Goal: Task Accomplishment & Management: Manage account settings

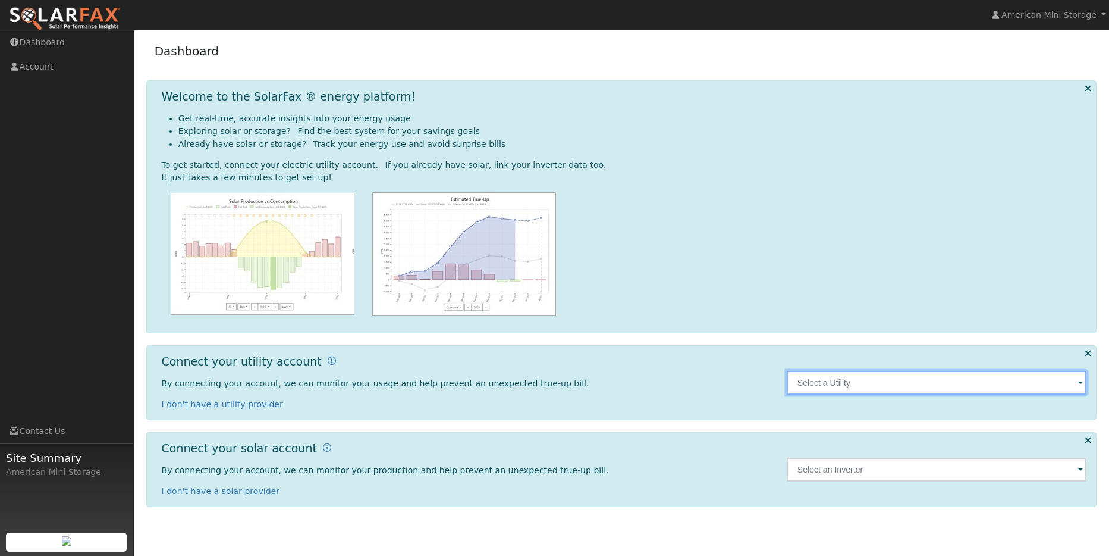
click at [1064, 388] on input "text" at bounding box center [937, 383] width 300 height 24
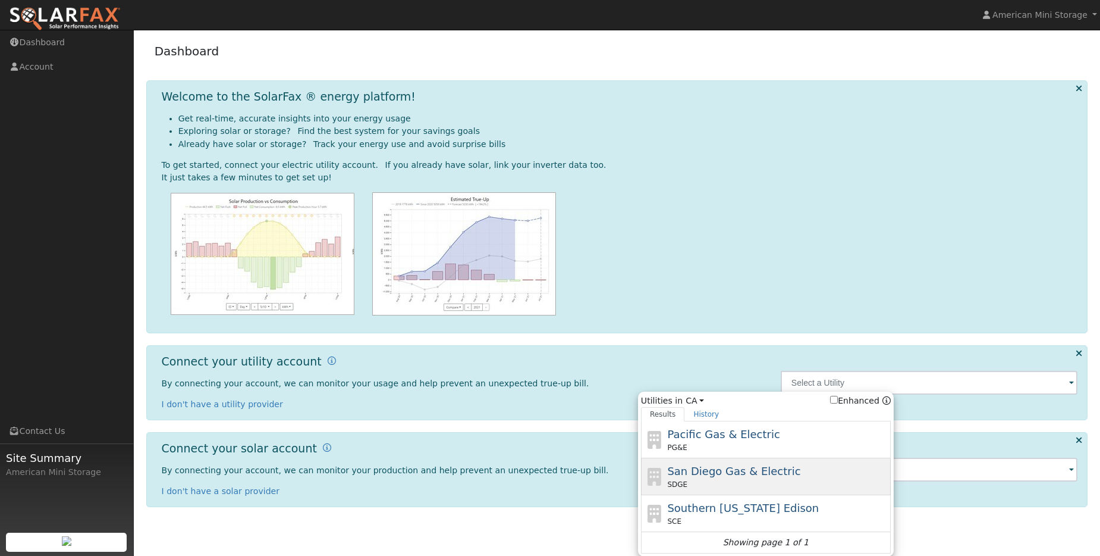
click at [748, 466] on span "San Diego Gas & Electric" at bounding box center [733, 471] width 133 height 12
type input "SDGE"
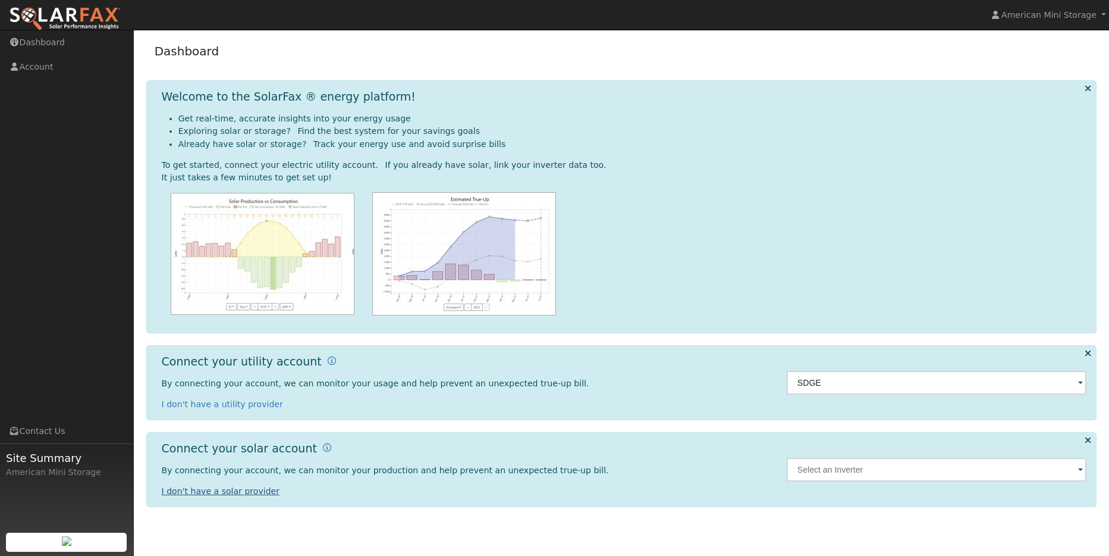
click at [236, 493] on link "I don't have a solar provider" at bounding box center [221, 491] width 118 height 10
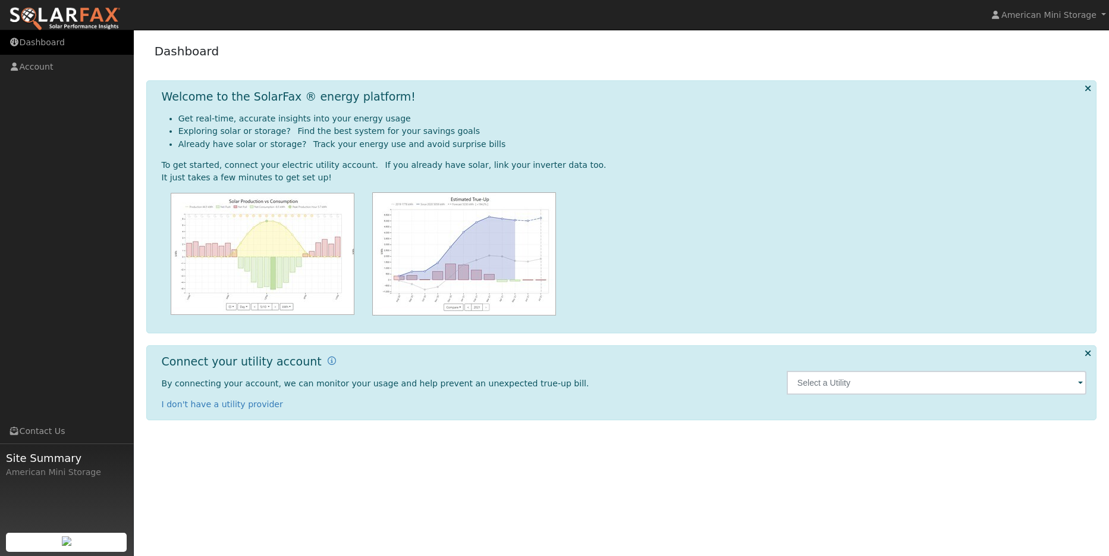
click at [26, 49] on link "Dashboard" at bounding box center [67, 42] width 134 height 24
click at [32, 63] on link "Account" at bounding box center [67, 67] width 134 height 24
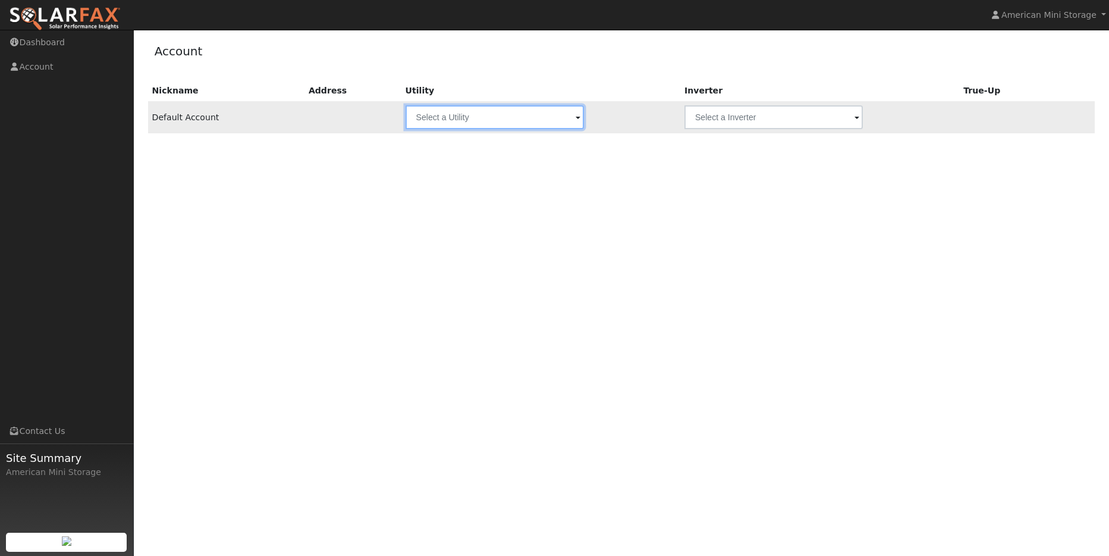
click at [562, 116] on input "text" at bounding box center [495, 117] width 178 height 24
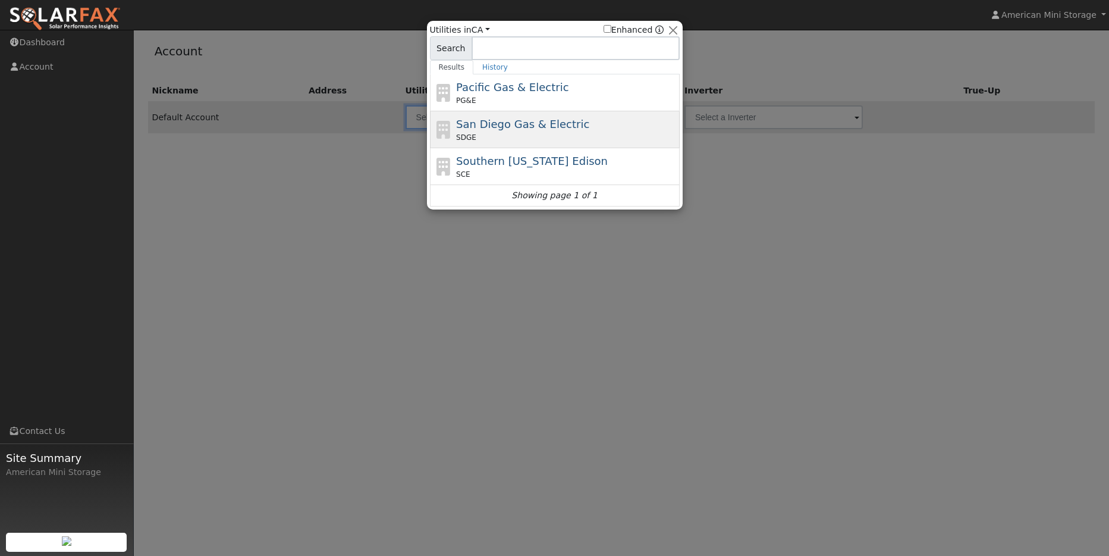
click at [505, 121] on span "San Diego Gas & Electric" at bounding box center [522, 124] width 133 height 12
type input "SDGE"
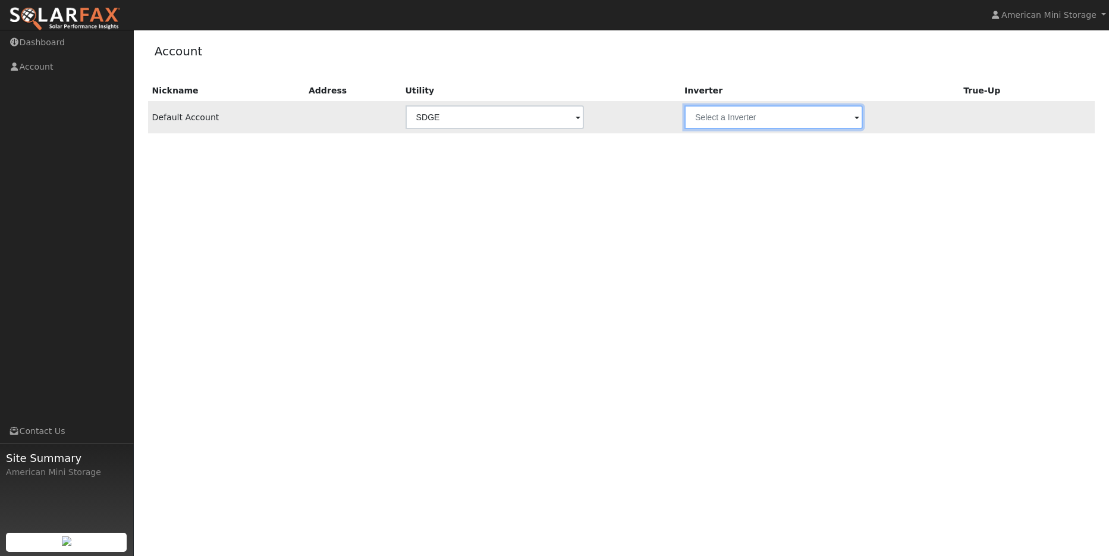
click at [857, 115] on input "text" at bounding box center [774, 117] width 178 height 24
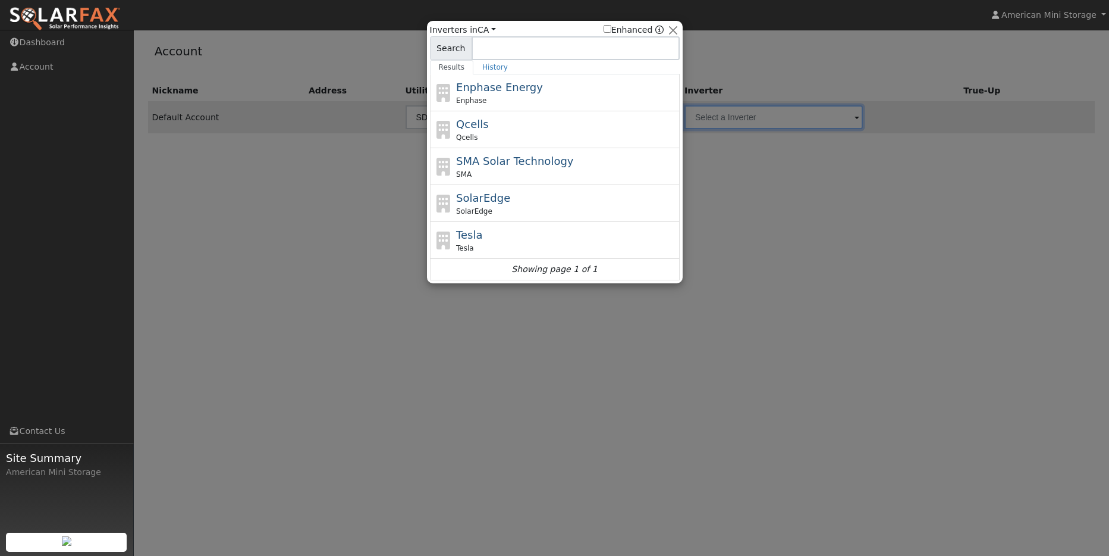
click at [814, 218] on div at bounding box center [554, 278] width 1109 height 556
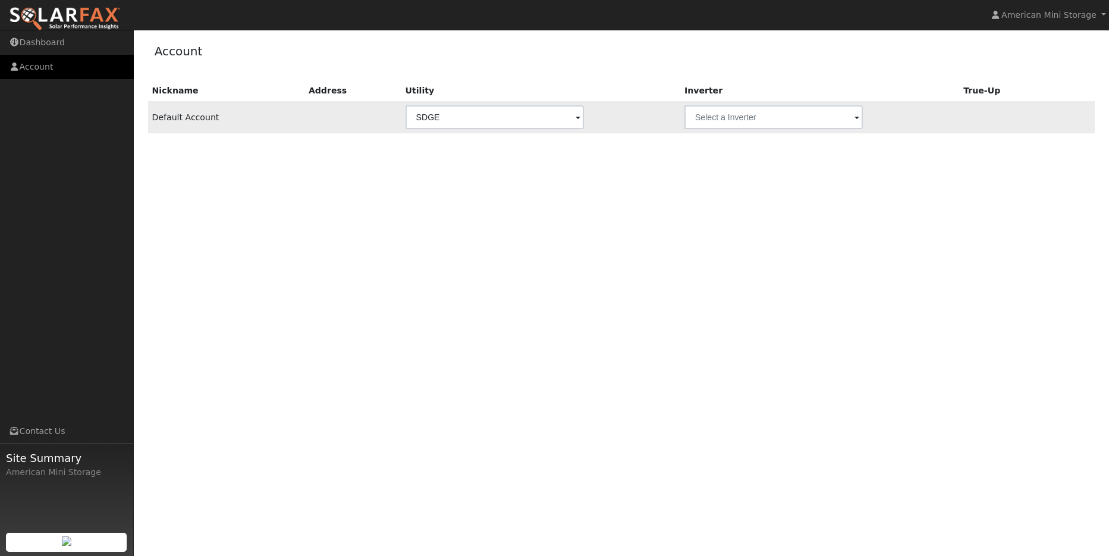
click at [35, 65] on link "Account" at bounding box center [67, 67] width 134 height 24
click at [572, 117] on input "text" at bounding box center [495, 117] width 178 height 24
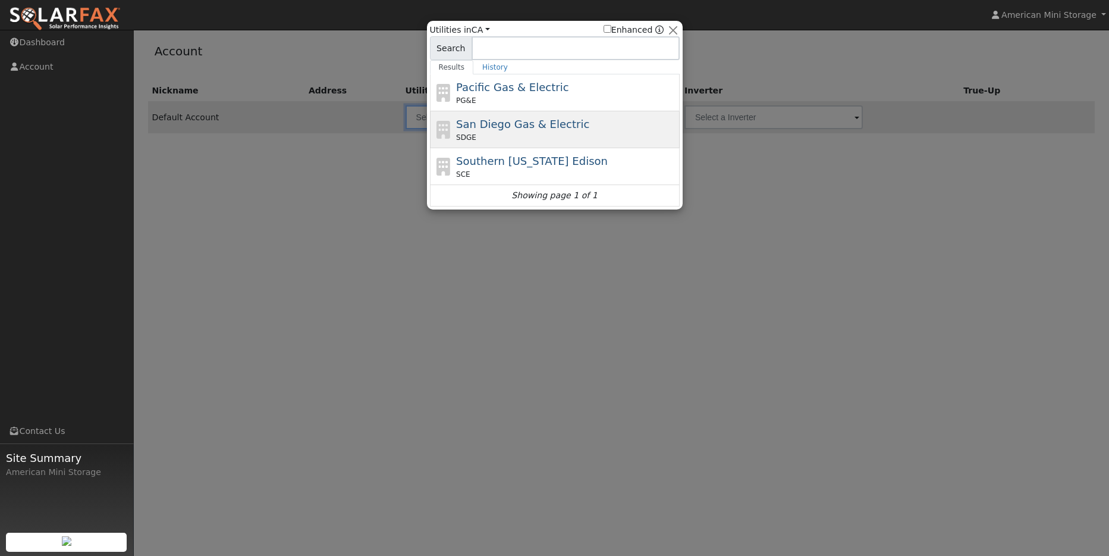
click at [524, 127] on span "San Diego Gas & Electric" at bounding box center [522, 124] width 133 height 12
type input "SDGE"
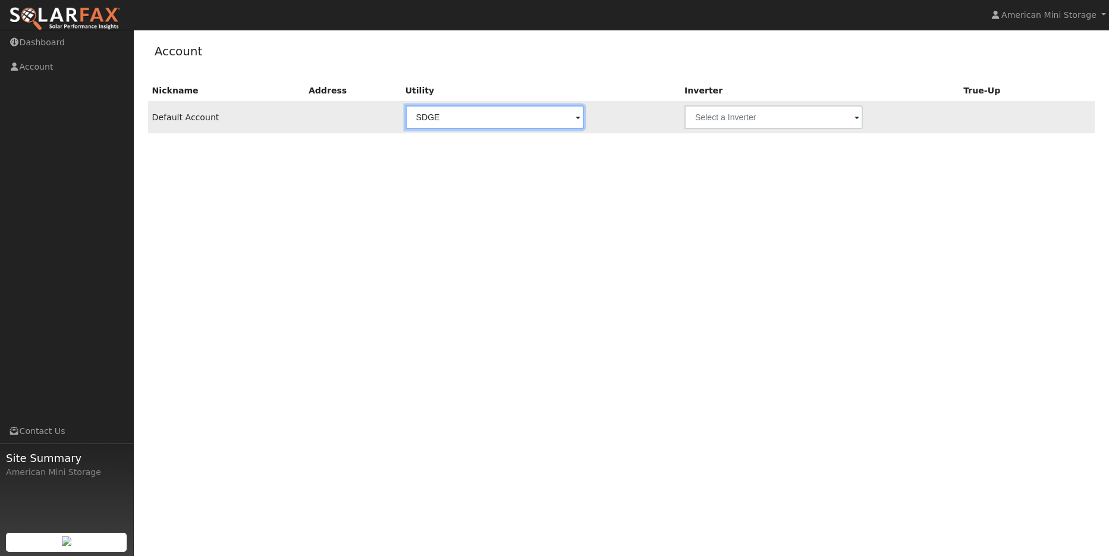
click at [553, 118] on input "SDGE" at bounding box center [495, 117] width 178 height 24
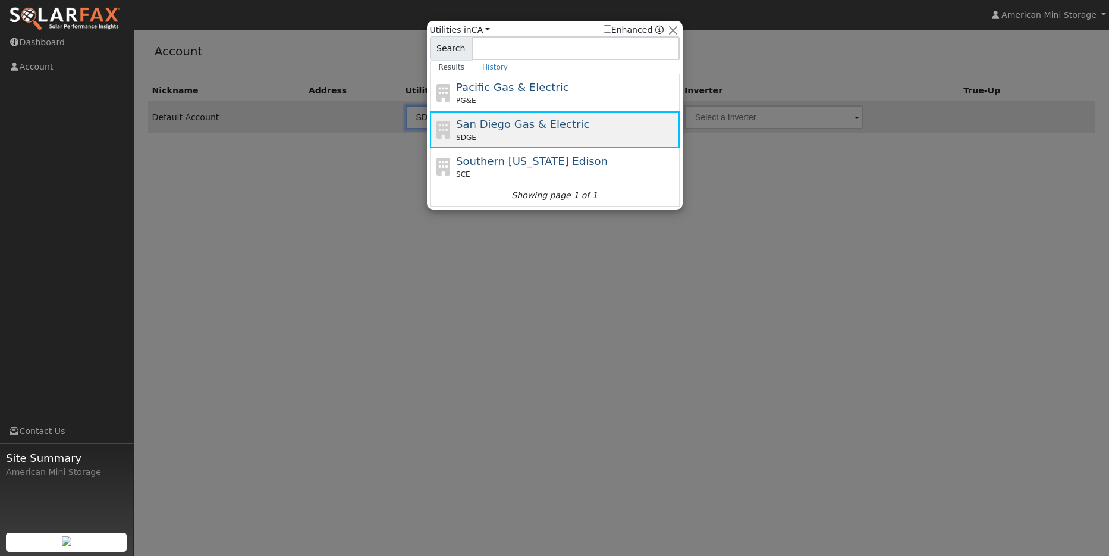
click at [504, 115] on div "San Diego Gas & Electric SDGE" at bounding box center [555, 129] width 250 height 37
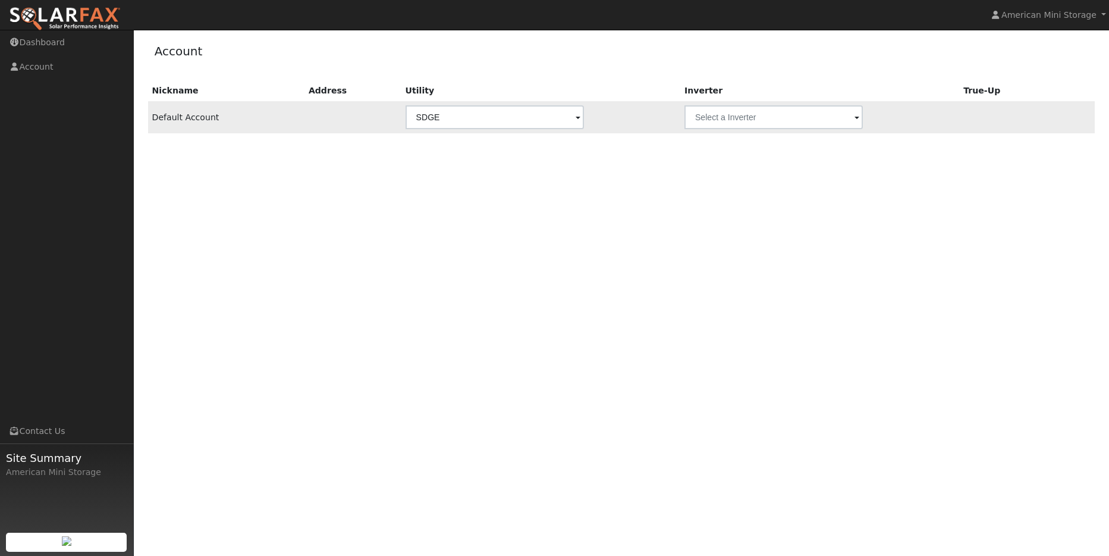
click at [855, 117] on span at bounding box center [857, 118] width 5 height 14
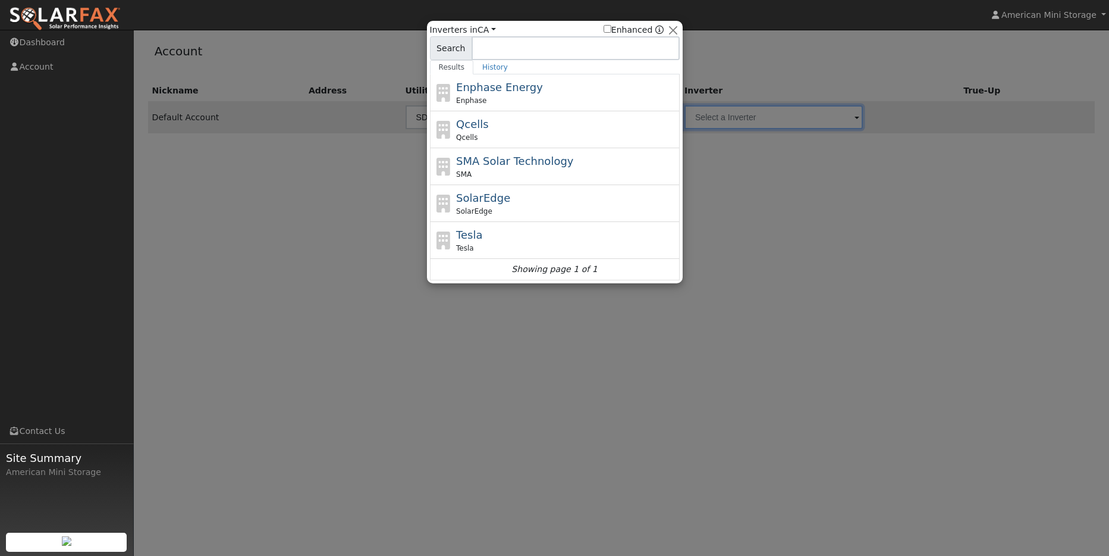
click at [779, 196] on div at bounding box center [554, 278] width 1109 height 556
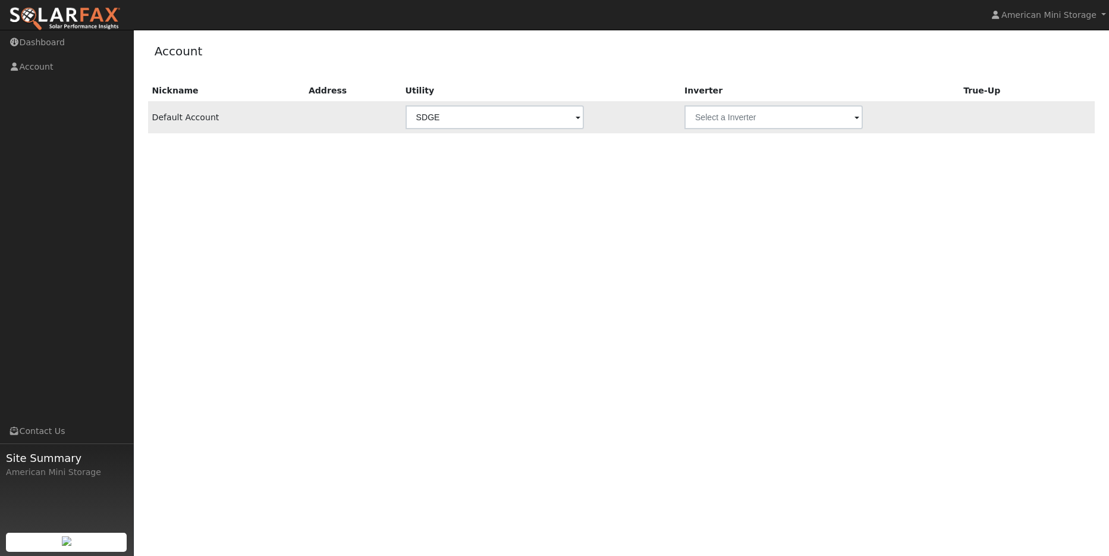
click at [997, 88] on div "True-Up" at bounding box center [1007, 90] width 86 height 12
click at [985, 92] on div "True-Up" at bounding box center [1007, 90] width 86 height 12
click at [443, 355] on div "Nickname Address Utility Inverter True-Up Default Account SDGE" at bounding box center [621, 246] width 951 height 333
click at [682, 312] on div "Nickname Address Utility Inverter True-Up Default Account SDGE" at bounding box center [621, 246] width 951 height 333
